Goal: Task Accomplishment & Management: Complete application form

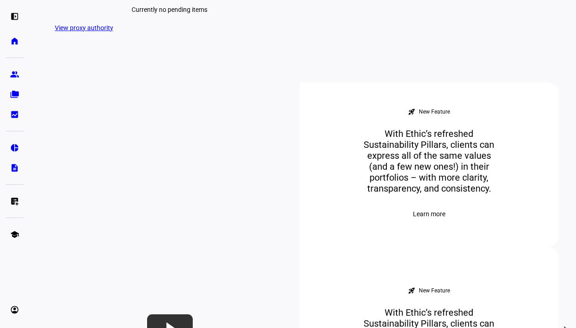
scroll to position [296, 0]
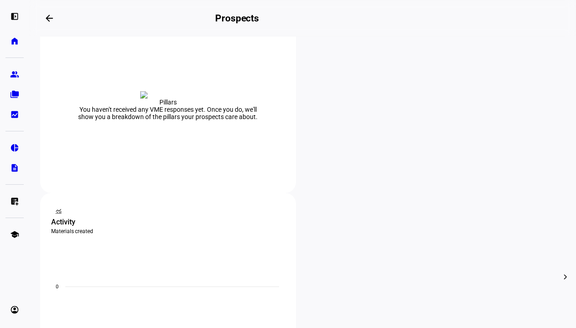
scroll to position [191, 0]
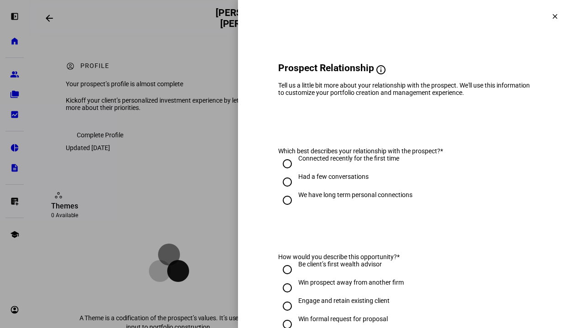
click at [278, 188] on input "Had a few conversations" at bounding box center [287, 182] width 18 height 18
radio input "true"
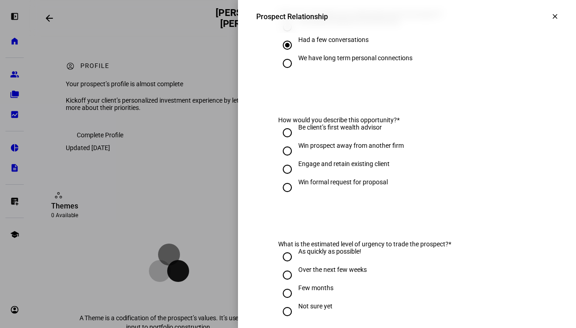
scroll to position [158, 0]
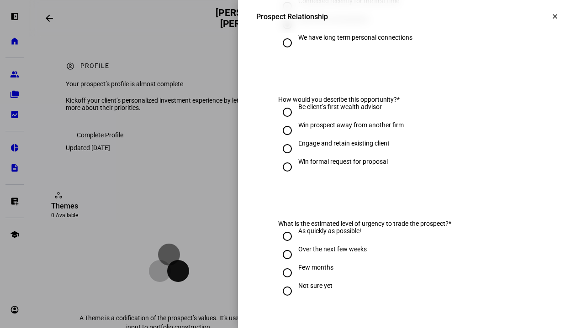
click at [281, 121] on input "Be client’s first wealth advisor" at bounding box center [287, 112] width 18 height 18
radio input "true"
click at [280, 140] on input "Win prospect away from another firm" at bounding box center [287, 130] width 18 height 18
radio input "true"
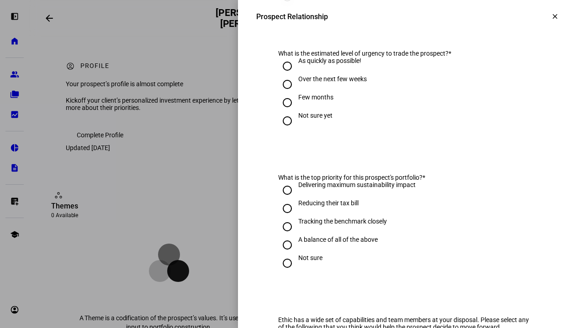
scroll to position [330, 0]
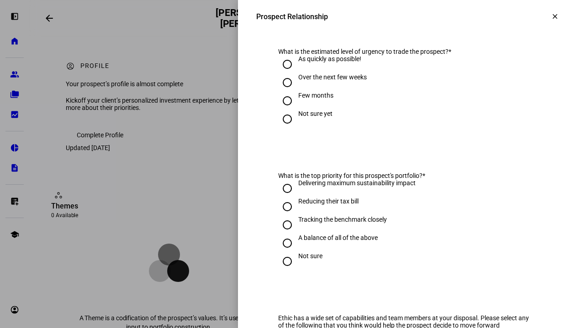
click at [279, 107] on input "Few months" at bounding box center [287, 101] width 18 height 18
radio input "true"
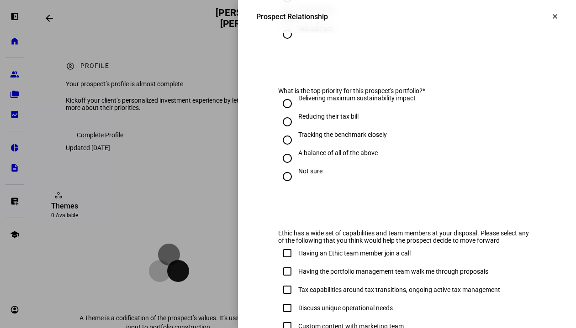
scroll to position [420, 0]
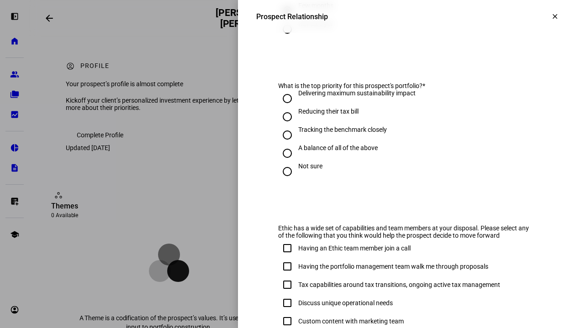
click at [280, 156] on input "A balance of all of the above" at bounding box center [287, 153] width 18 height 18
radio input "true"
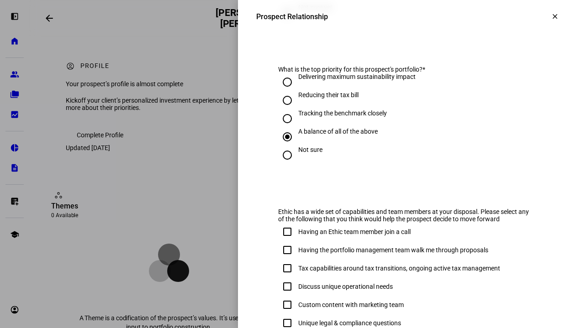
scroll to position [550, 0]
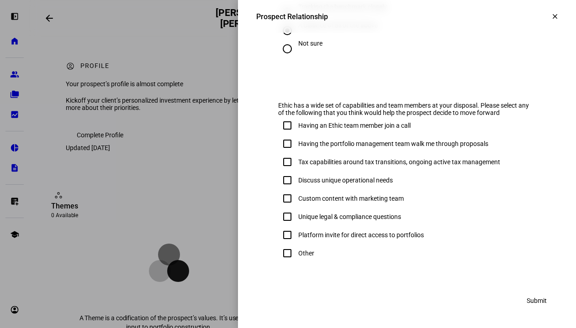
click at [279, 252] on input "Other" at bounding box center [287, 253] width 18 height 18
checkbox input "true"
click at [551, 16] on mat-icon "clear" at bounding box center [555, 16] width 8 height 8
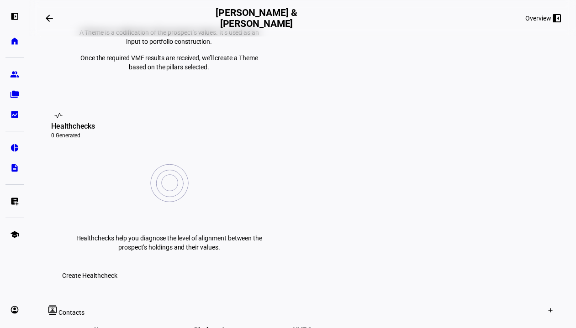
scroll to position [299, 0]
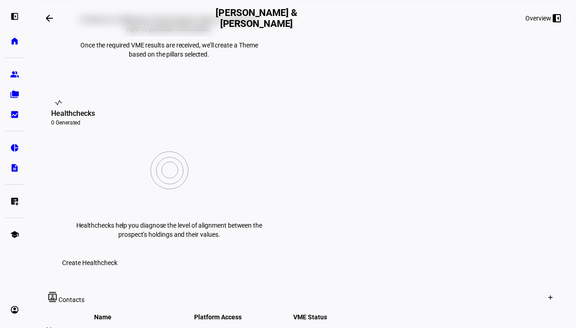
click at [460, 221] on div at bounding box center [288, 164] width 576 height 328
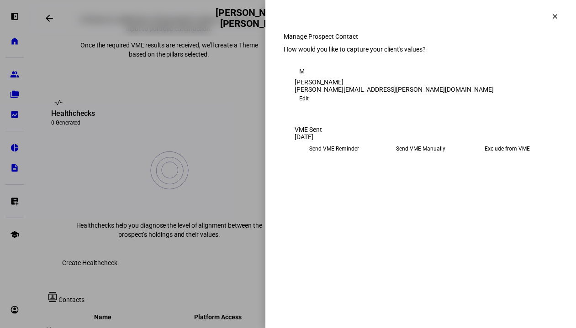
click at [551, 16] on mat-icon "clear" at bounding box center [555, 16] width 8 height 8
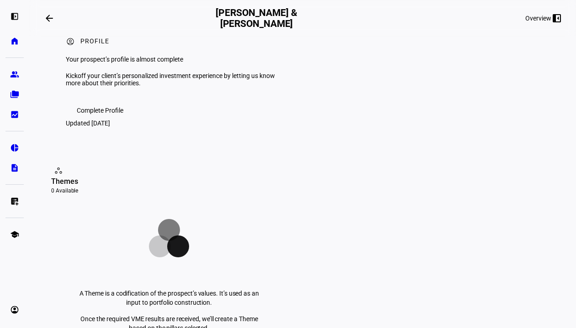
scroll to position [0, 0]
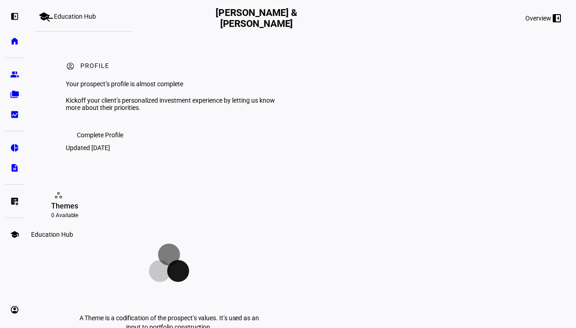
click at [17, 239] on eth-mat-symbol "school" at bounding box center [14, 234] width 9 height 9
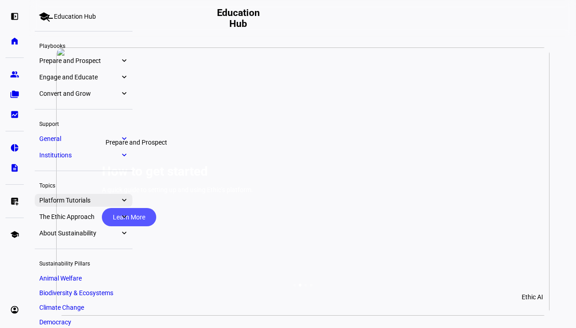
click at [96, 197] on span "Platform Tutorials" at bounding box center [79, 200] width 80 height 7
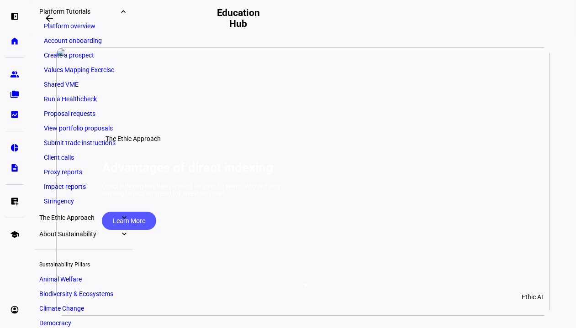
scroll to position [190, 0]
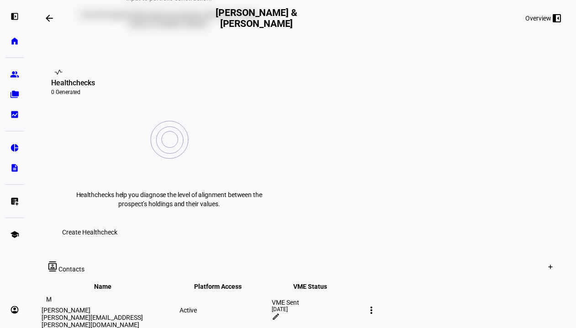
scroll to position [337, 0]
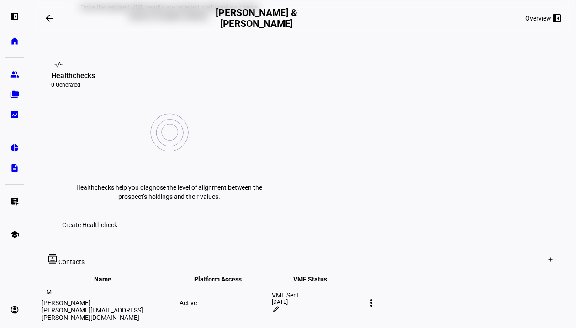
click at [280, 305] on mat-icon "edit" at bounding box center [276, 309] width 8 height 8
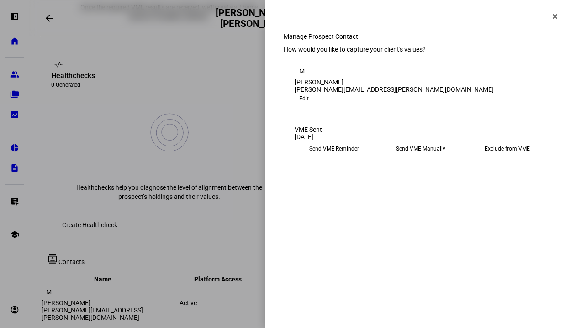
click at [337, 157] on eth-mega-radio-button "Send VME Reminder" at bounding box center [334, 149] width 79 height 16
click at [350, 186] on span "Submit Preferences" at bounding box center [322, 177] width 55 height 18
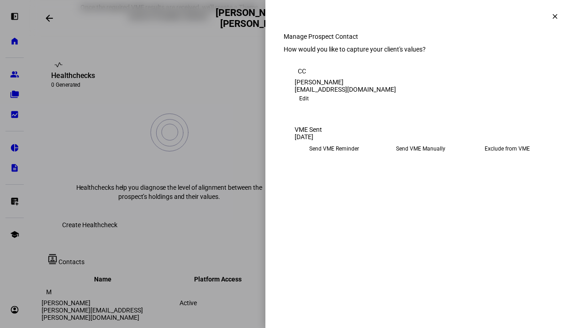
click at [334, 157] on eth-mega-radio-button "Send VME Reminder" at bounding box center [334, 149] width 79 height 16
click at [350, 186] on span "Submit Preferences" at bounding box center [322, 177] width 55 height 18
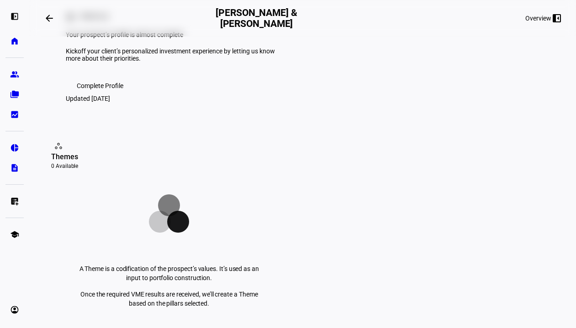
scroll to position [0, 0]
